Goal: Task Accomplishment & Management: Complete application form

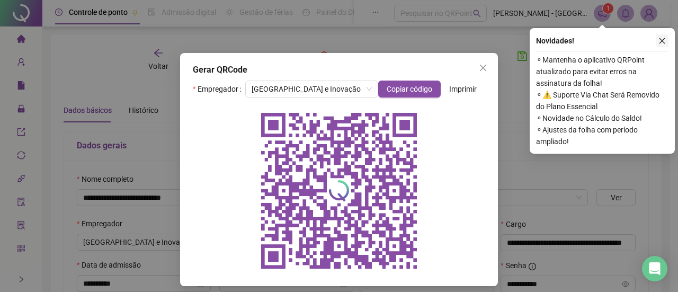
click at [663, 39] on icon "close" at bounding box center [661, 40] width 7 height 7
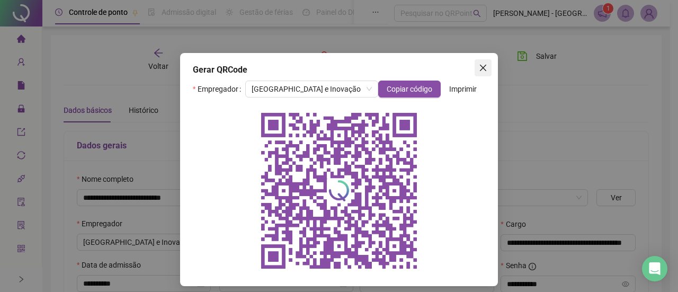
click at [479, 69] on icon "close" at bounding box center [483, 68] width 8 height 8
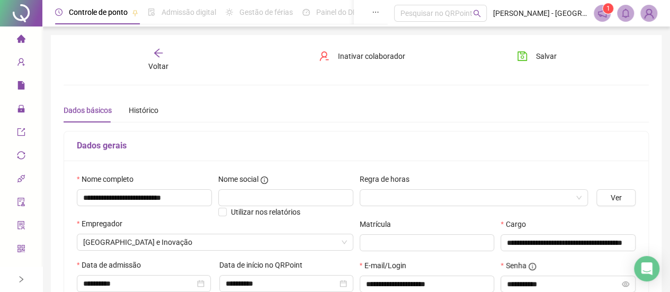
click at [647, 17] on img at bounding box center [649, 13] width 16 height 16
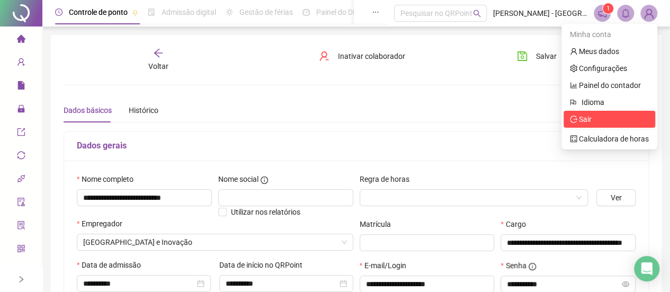
click at [583, 123] on span "Sair" at bounding box center [585, 119] width 13 height 8
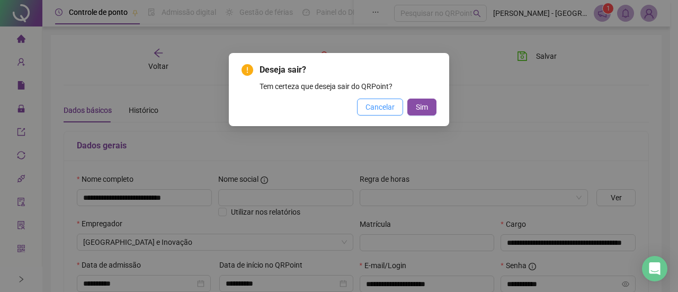
click at [373, 112] on span "Cancelar" at bounding box center [379, 107] width 29 height 12
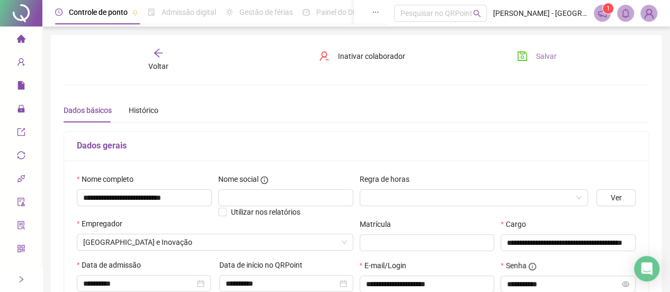
click at [529, 57] on button "Salvar" at bounding box center [537, 56] width 56 height 17
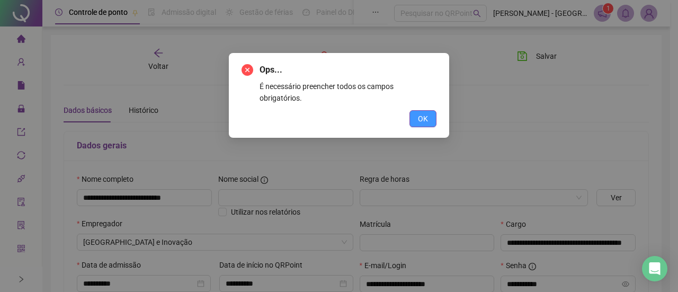
click at [430, 110] on button "OK" at bounding box center [422, 118] width 27 height 17
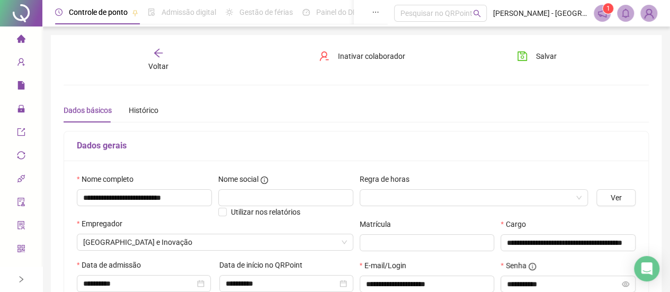
click at [161, 65] on span "Voltar" at bounding box center [158, 66] width 20 height 8
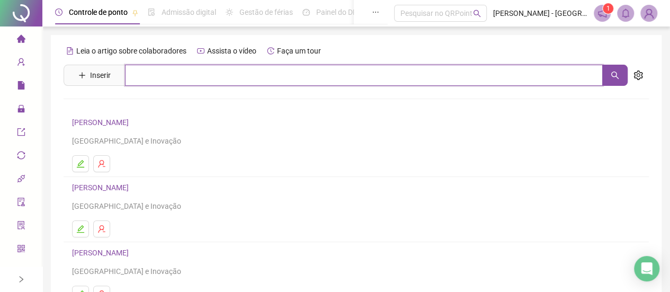
click at [187, 76] on input "text" at bounding box center [364, 75] width 478 height 21
type input "******"
click at [614, 77] on icon "search" at bounding box center [615, 75] width 8 height 8
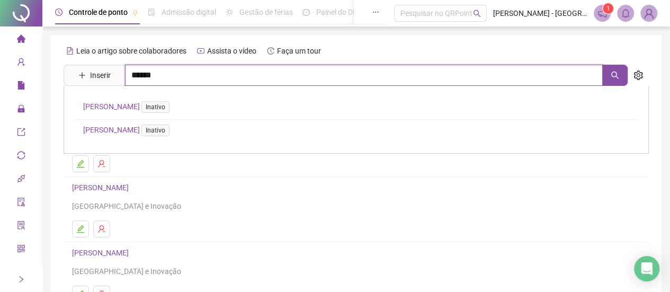
click at [174, 79] on input "******" at bounding box center [364, 75] width 478 height 21
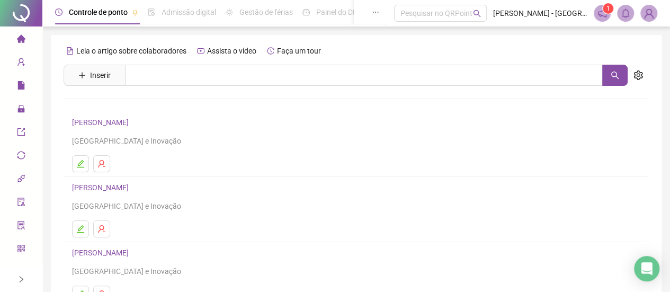
click at [385, 55] on div "Leia o artigo sobre colaboradores Assista o vídeo Faça um tour" at bounding box center [356, 50] width 585 height 17
click at [276, 86] on div "Leia o artigo sobre colaboradores Assista o vídeo Faça um tour Inserir [PERSON_…" at bounding box center [356, 248] width 585 height 412
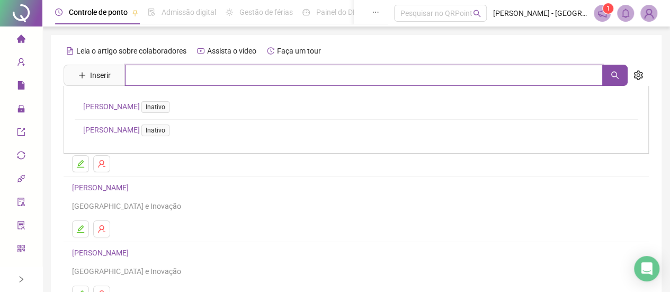
click at [249, 77] on input "text" at bounding box center [364, 75] width 478 height 21
type input "******"
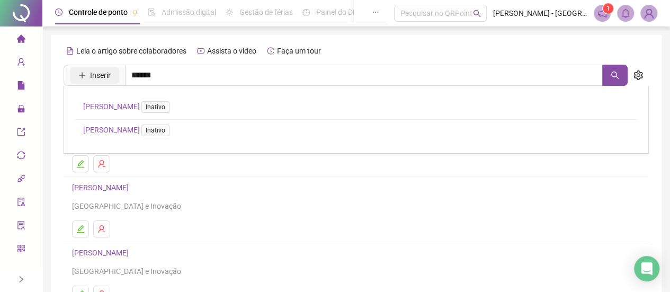
click at [92, 79] on span "Inserir" at bounding box center [100, 75] width 21 height 12
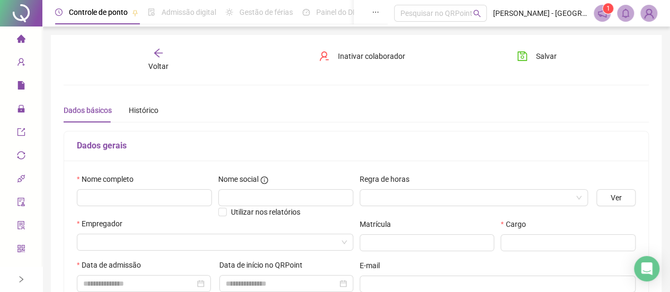
type input "*****"
click at [180, 198] on input "text" at bounding box center [144, 197] width 135 height 17
type input "*"
paste input "**********"
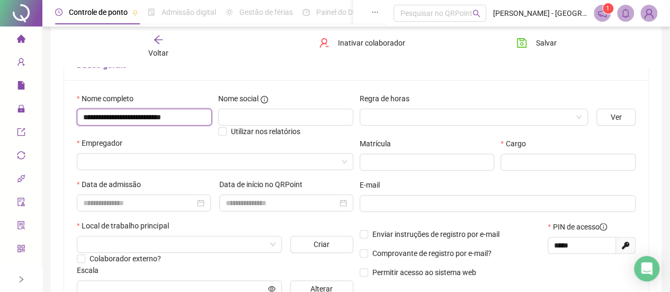
scroll to position [86, 0]
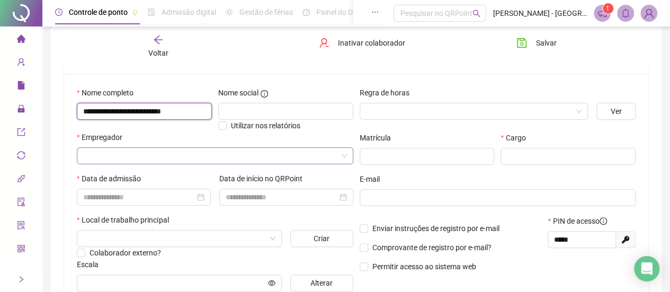
type input "**********"
click at [199, 158] on input "search" at bounding box center [210, 156] width 254 height 16
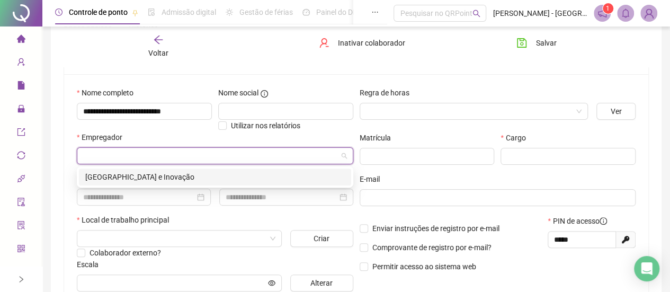
click at [163, 181] on div "[GEOGRAPHIC_DATA] e Inovação" at bounding box center [215, 177] width 260 height 12
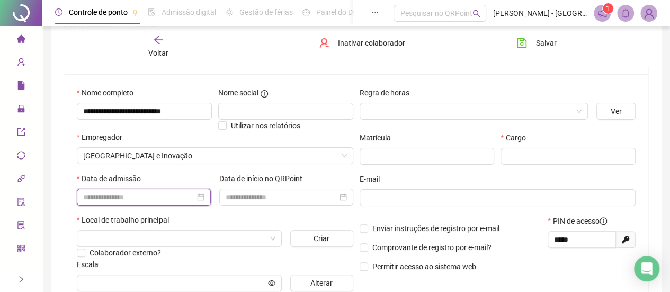
click at [127, 194] on input at bounding box center [139, 197] width 112 height 12
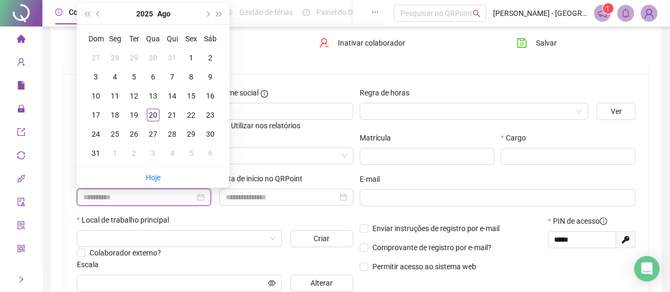
type input "**********"
click at [151, 177] on link "Hoje" at bounding box center [153, 177] width 15 height 8
type input "**********"
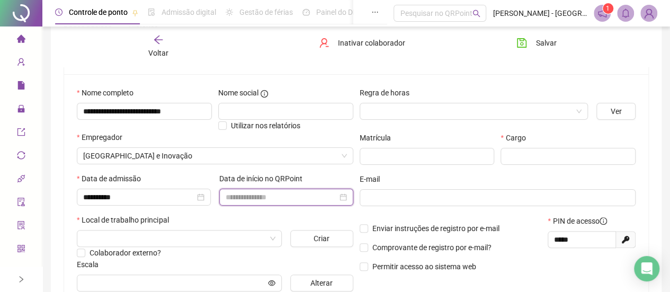
click at [261, 196] on input at bounding box center [282, 197] width 112 height 12
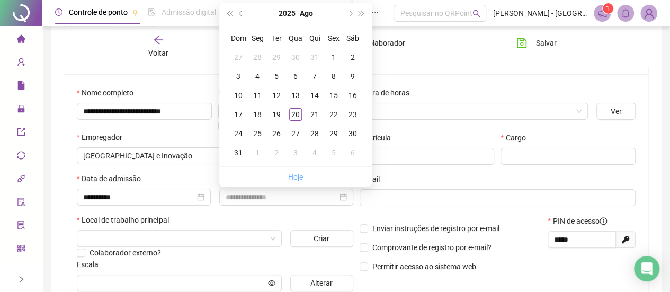
click at [301, 171] on li "Hoje" at bounding box center [295, 177] width 15 height 20
click at [298, 176] on link "Hoje" at bounding box center [295, 177] width 15 height 8
type input "**********"
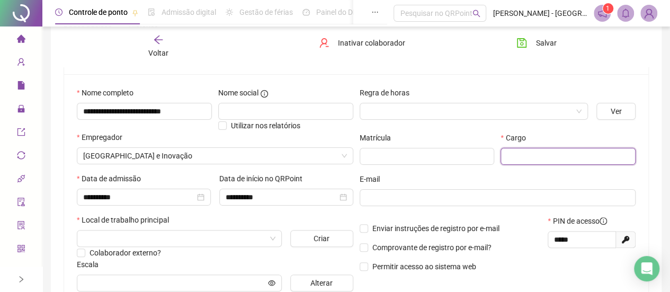
click at [548, 157] on input "text" at bounding box center [567, 156] width 135 height 17
type input "**********"
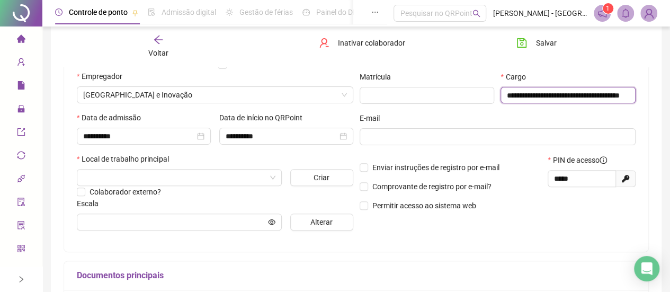
scroll to position [147, 0]
click at [238, 177] on input "search" at bounding box center [174, 177] width 183 height 16
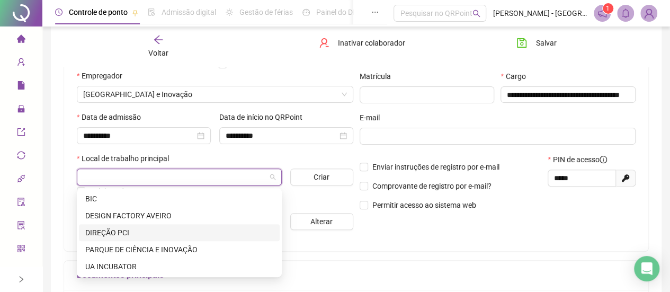
click at [149, 229] on div "DIREÇÃO PCI" at bounding box center [179, 233] width 188 height 12
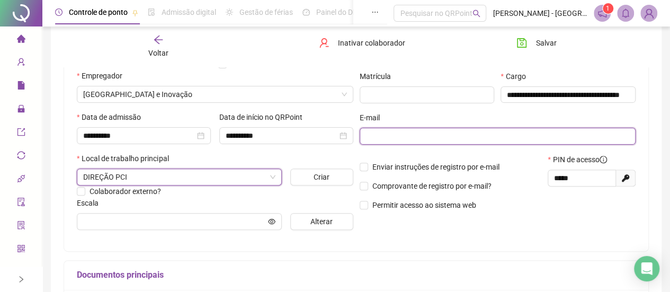
click at [439, 137] on input "text" at bounding box center [497, 136] width 262 height 12
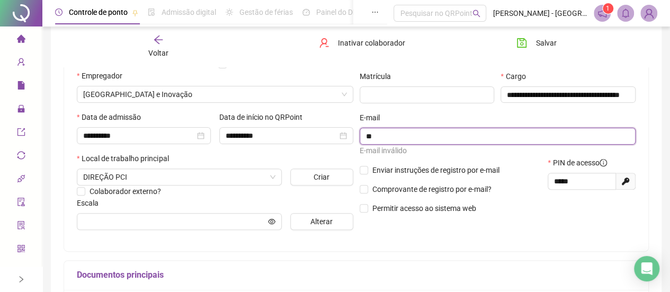
type input "*"
drag, startPoint x: 439, startPoint y: 137, endPoint x: 405, endPoint y: 136, distance: 33.9
click at [405, 136] on input "**********" at bounding box center [497, 136] width 262 height 12
click at [442, 138] on input "**********" at bounding box center [497, 136] width 262 height 12
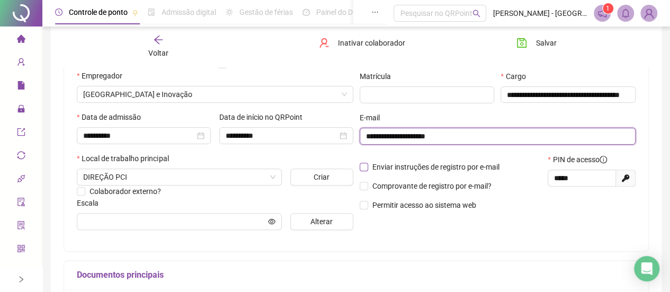
scroll to position [167, 0]
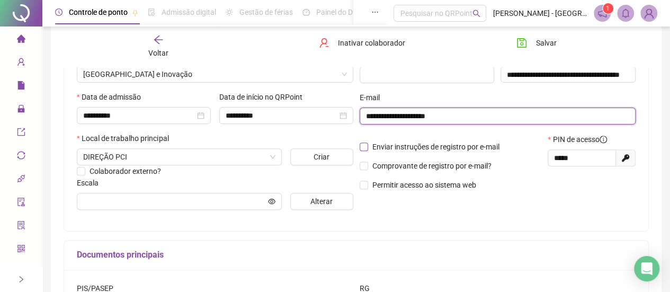
type input "**********"
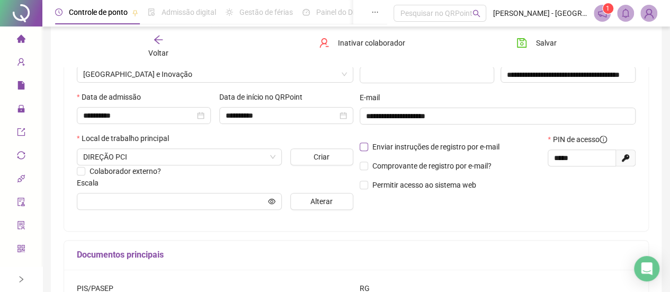
click at [471, 145] on span "Enviar instruções de registro por e-mail" at bounding box center [435, 146] width 127 height 8
click at [448, 167] on span "Comprovante de registro por e-mail?" at bounding box center [431, 166] width 119 height 8
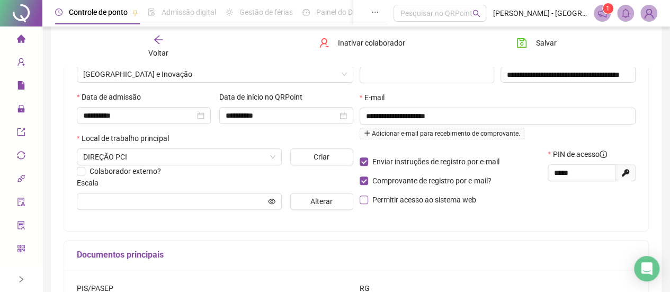
click at [416, 201] on span "Permitir acesso ao sistema web" at bounding box center [424, 199] width 104 height 8
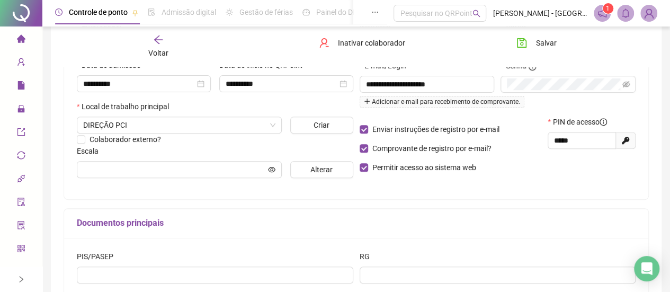
scroll to position [200, 0]
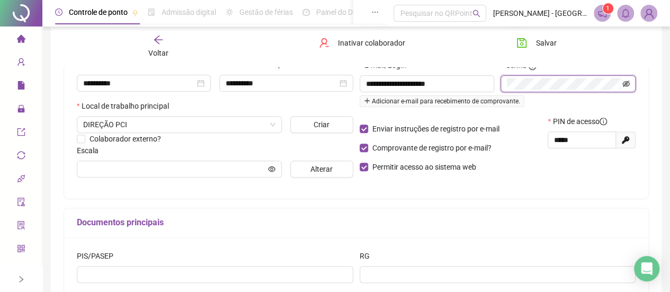
click at [624, 82] on icon "eye-invisible" at bounding box center [625, 84] width 7 height 6
click at [575, 144] on input "*****" at bounding box center [580, 140] width 53 height 12
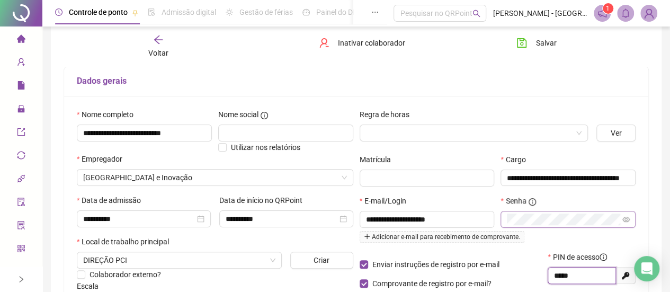
scroll to position [0, 0]
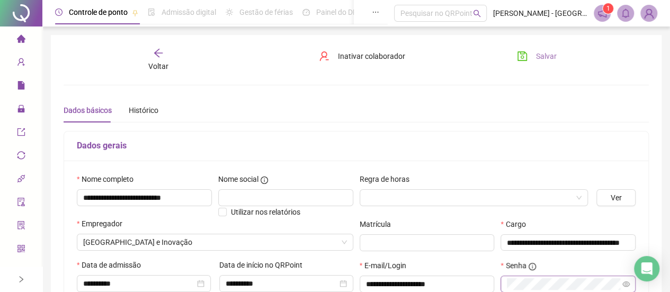
click at [521, 60] on icon "save" at bounding box center [522, 56] width 11 height 11
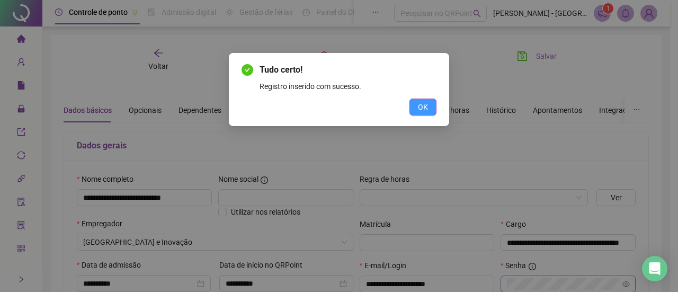
click at [433, 105] on button "OK" at bounding box center [422, 107] width 27 height 17
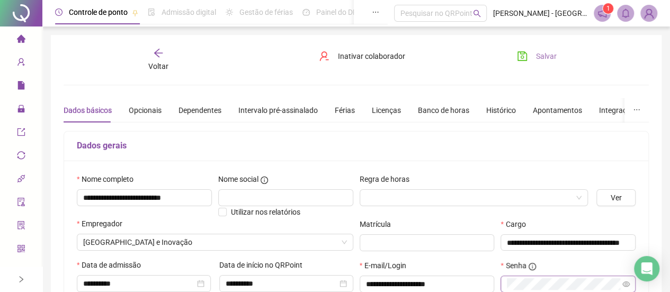
click at [156, 59] on div "Voltar" at bounding box center [158, 60] width 91 height 24
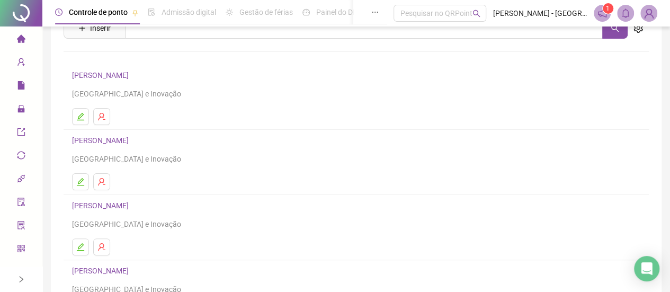
scroll to position [52, 0]
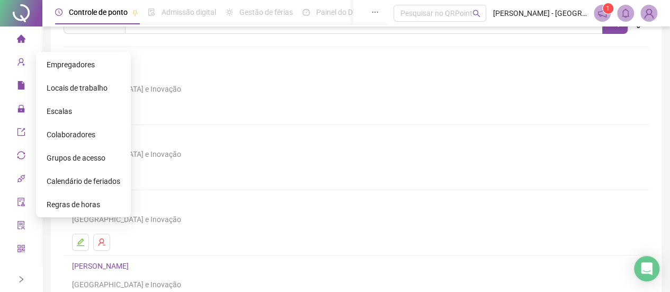
click at [81, 65] on span "Empregadores" at bounding box center [71, 64] width 48 height 8
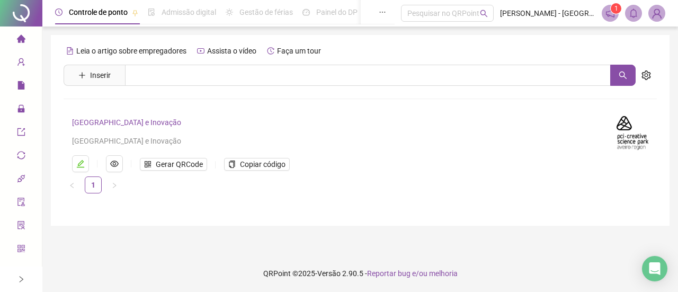
click at [149, 121] on link "[GEOGRAPHIC_DATA] e Inovação" at bounding box center [126, 122] width 109 height 8
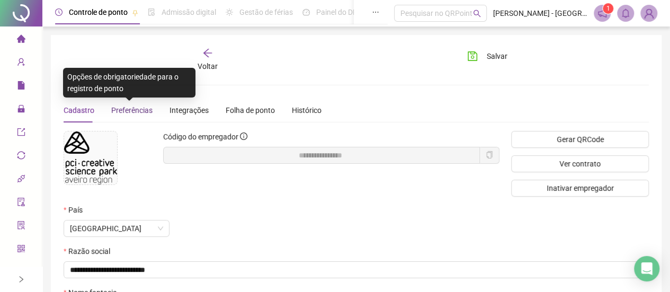
click at [139, 111] on span "Preferências" at bounding box center [131, 110] width 41 height 8
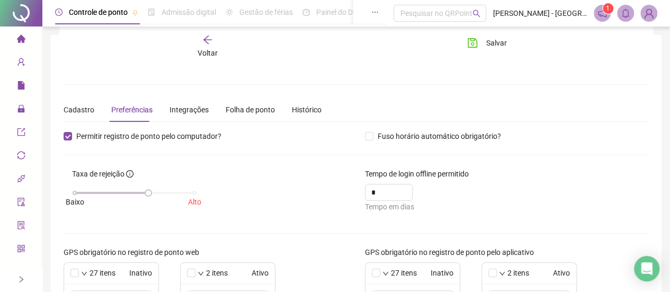
scroll to position [157, 0]
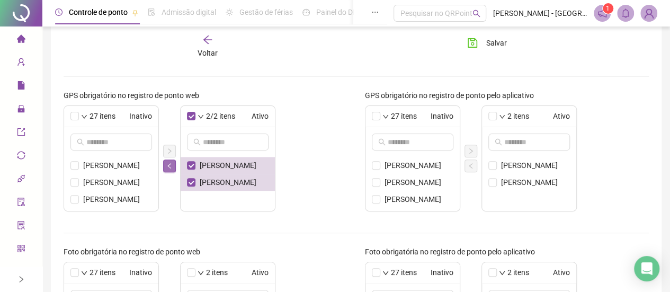
click at [168, 160] on button "button" at bounding box center [169, 165] width 13 height 13
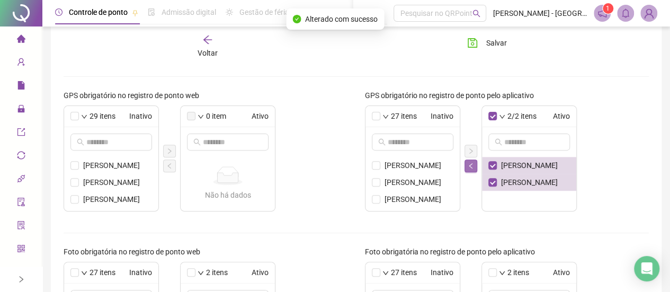
click at [469, 165] on icon "left" at bounding box center [470, 165] width 3 height 5
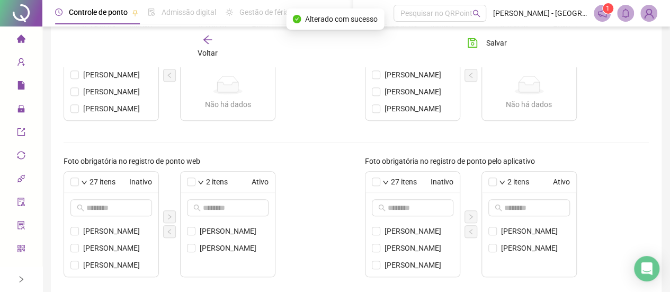
scroll to position [248, 0]
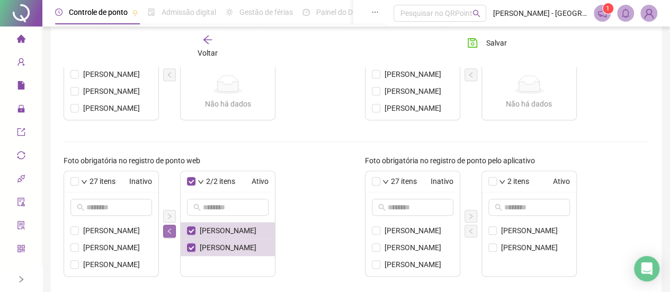
click at [170, 228] on icon "left" at bounding box center [168, 230] width 3 height 5
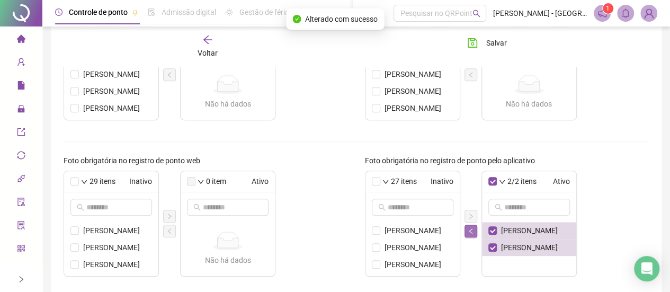
click at [470, 228] on icon "left" at bounding box center [471, 231] width 6 height 6
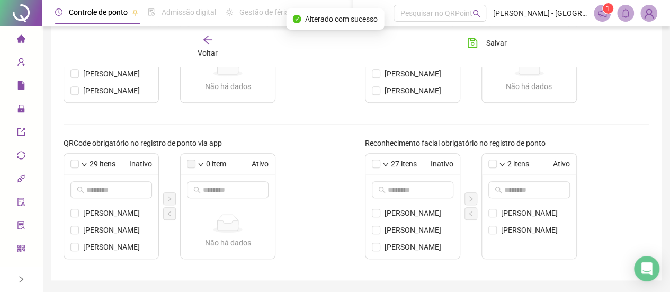
scroll to position [454, 0]
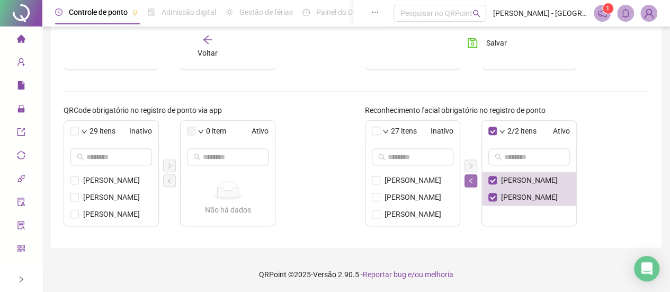
click at [472, 178] on icon "left" at bounding box center [471, 180] width 6 height 6
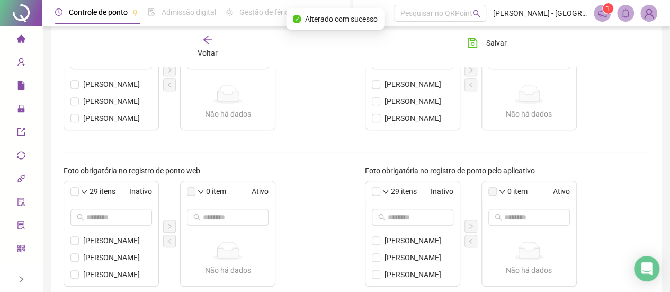
scroll to position [237, 0]
click at [487, 39] on span "Salvar" at bounding box center [496, 43] width 21 height 12
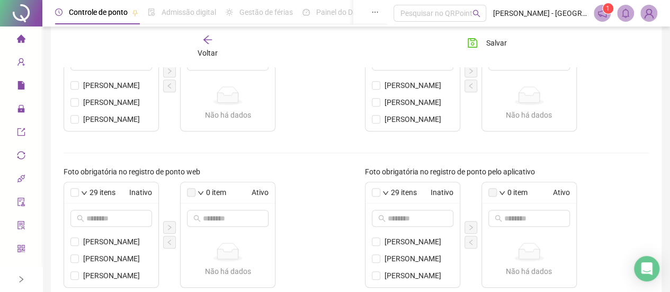
click at [224, 41] on div "Voltar" at bounding box center [208, 46] width 91 height 24
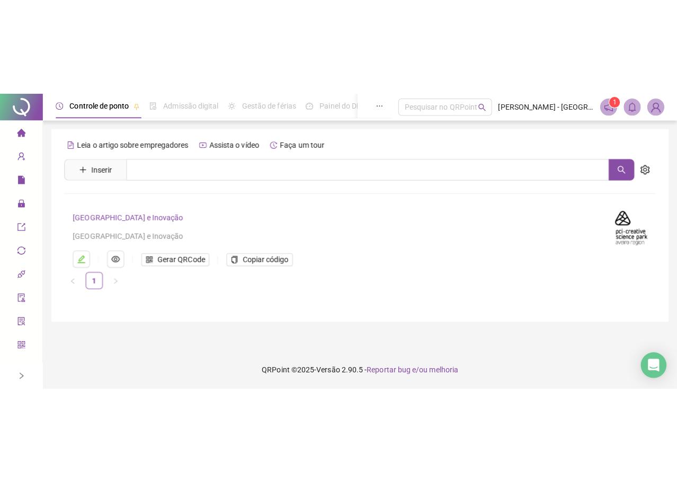
scroll to position [0, 0]
